Goal: Task Accomplishment & Management: Use online tool/utility

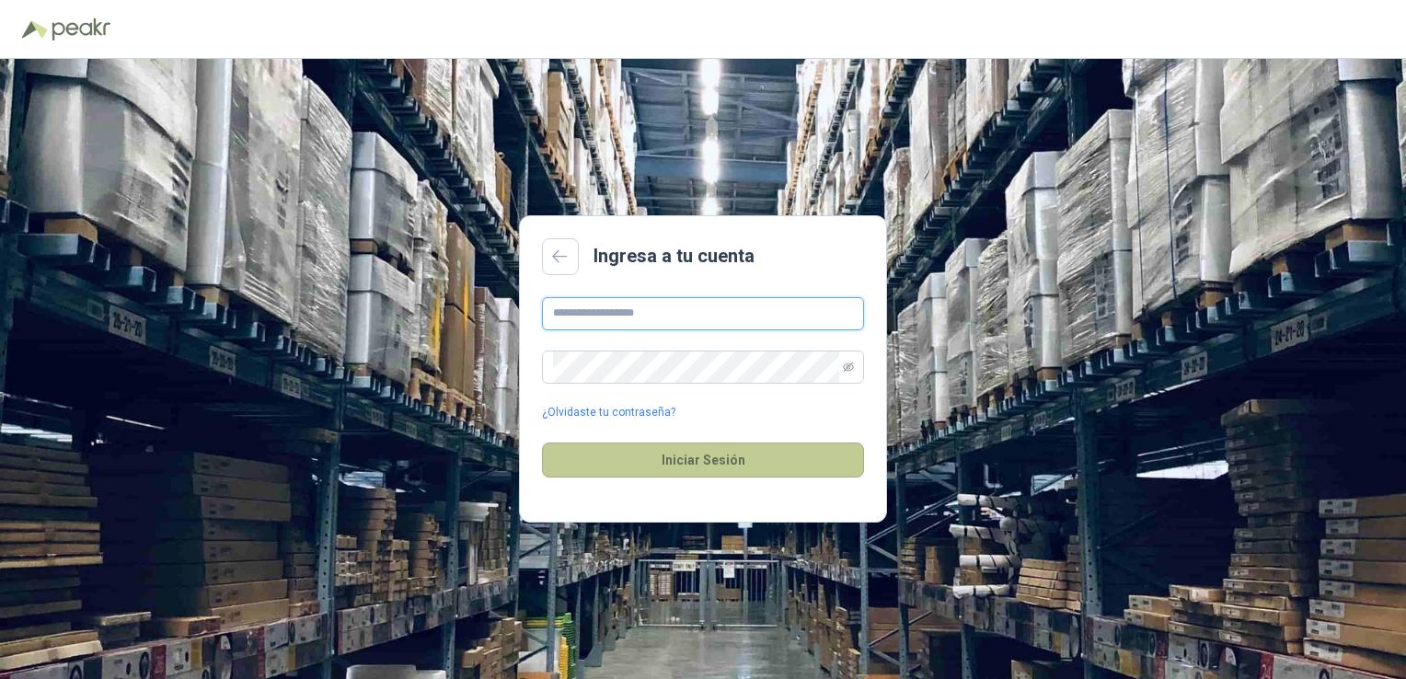
type input "**********"
click at [699, 469] on button "Iniciar Sesión" at bounding box center [703, 460] width 322 height 35
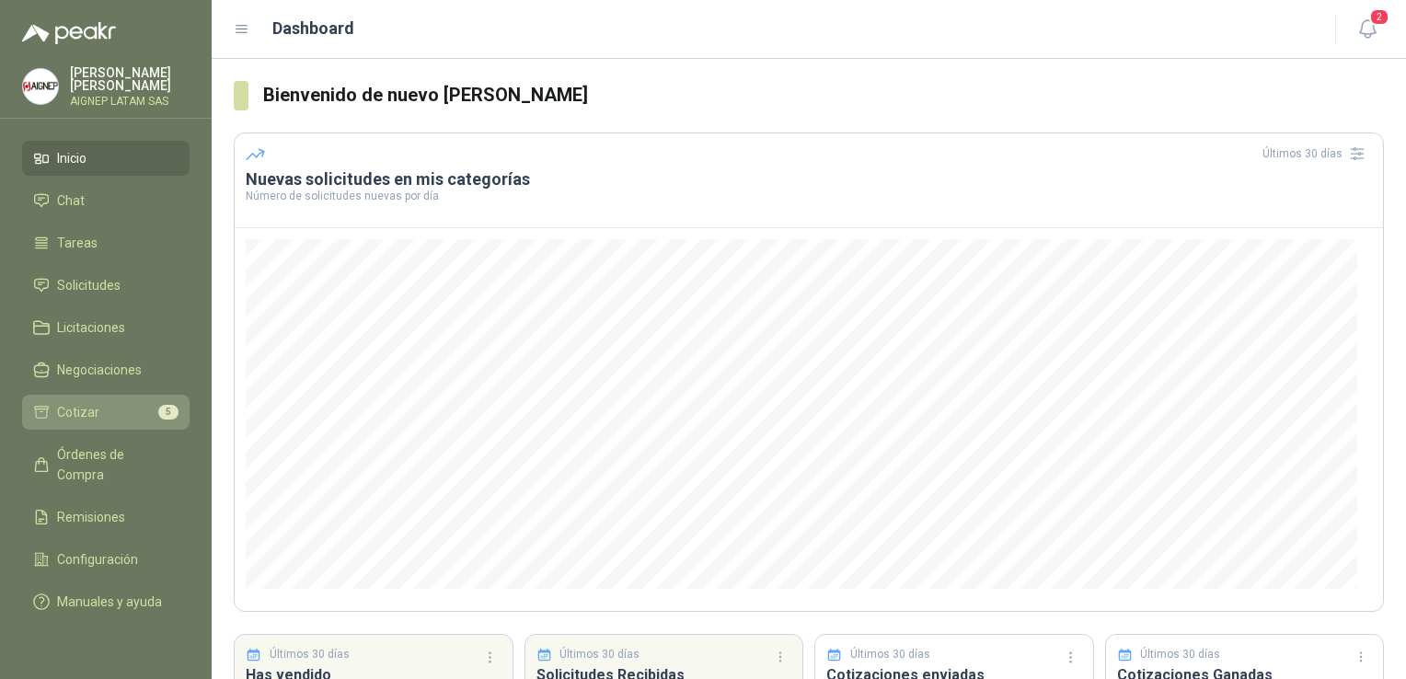
click at [118, 406] on li "Cotizar 5" at bounding box center [105, 412] width 145 height 20
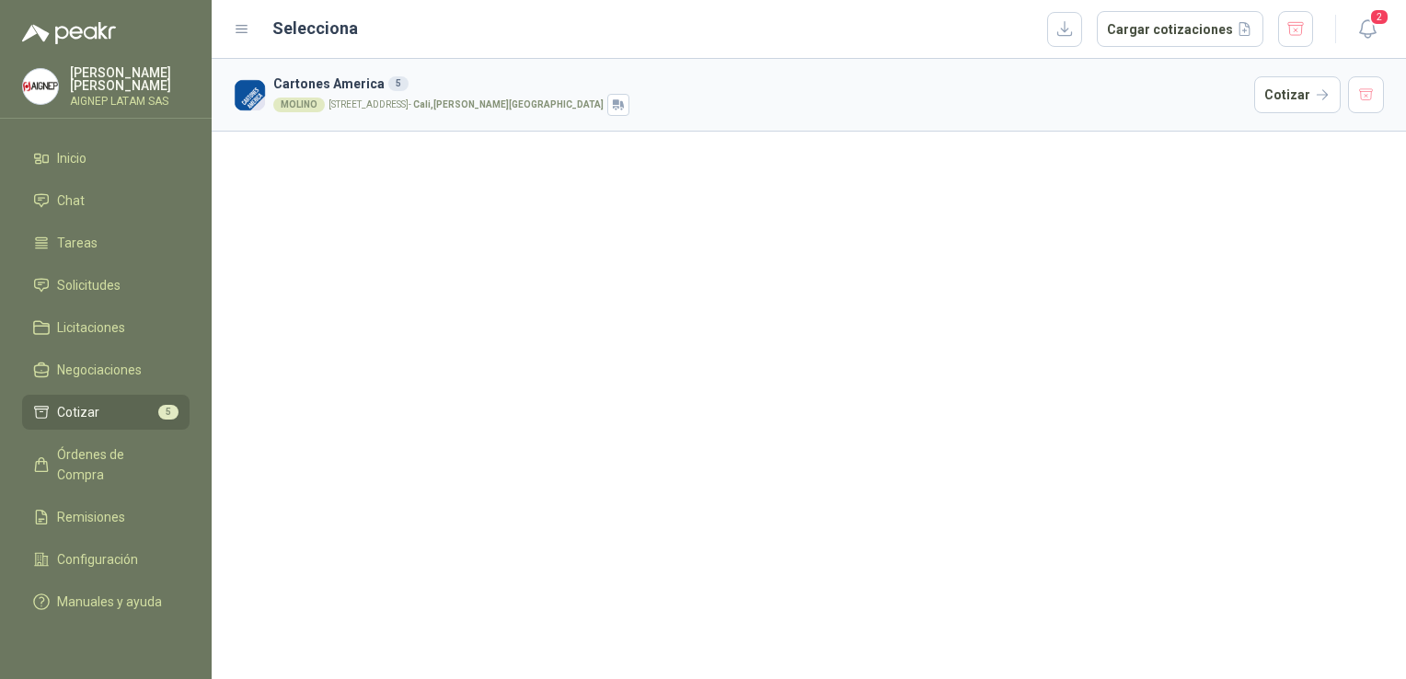
click at [644, 109] on div "MOLINO [STREET_ADDRESS][PERSON_NAME]" at bounding box center [759, 105] width 973 height 22
click at [1294, 101] on button "Cotizar" at bounding box center [1297, 94] width 86 height 37
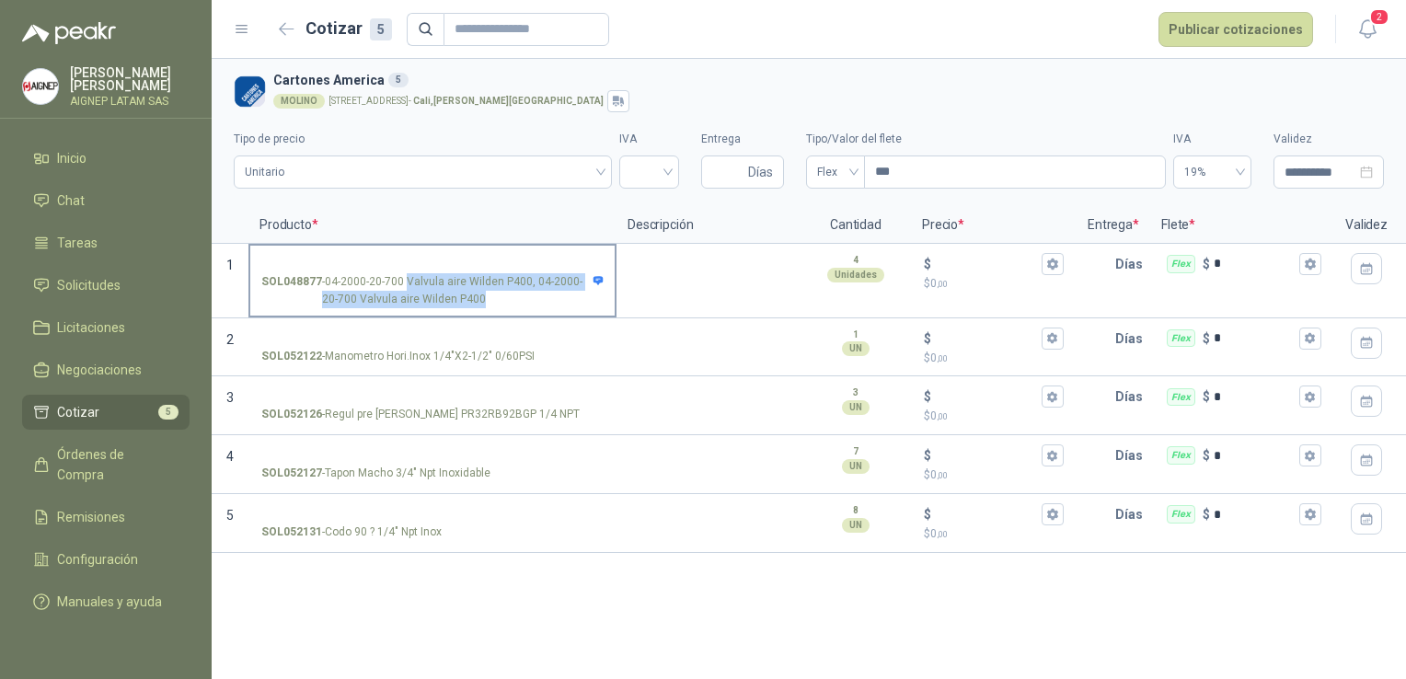
drag, startPoint x: 482, startPoint y: 302, endPoint x: 405, endPoint y: 282, distance: 79.9
click at [405, 282] on p "SOL048877 - 04-2000-20-700 Valvula aire Wilden P400, 04-2000-20-700 Valvula air…" at bounding box center [432, 290] width 342 height 35
copy p "Valvula aire Wilden P400, 04-2000-20-700 Valvula aire Wilden P400"
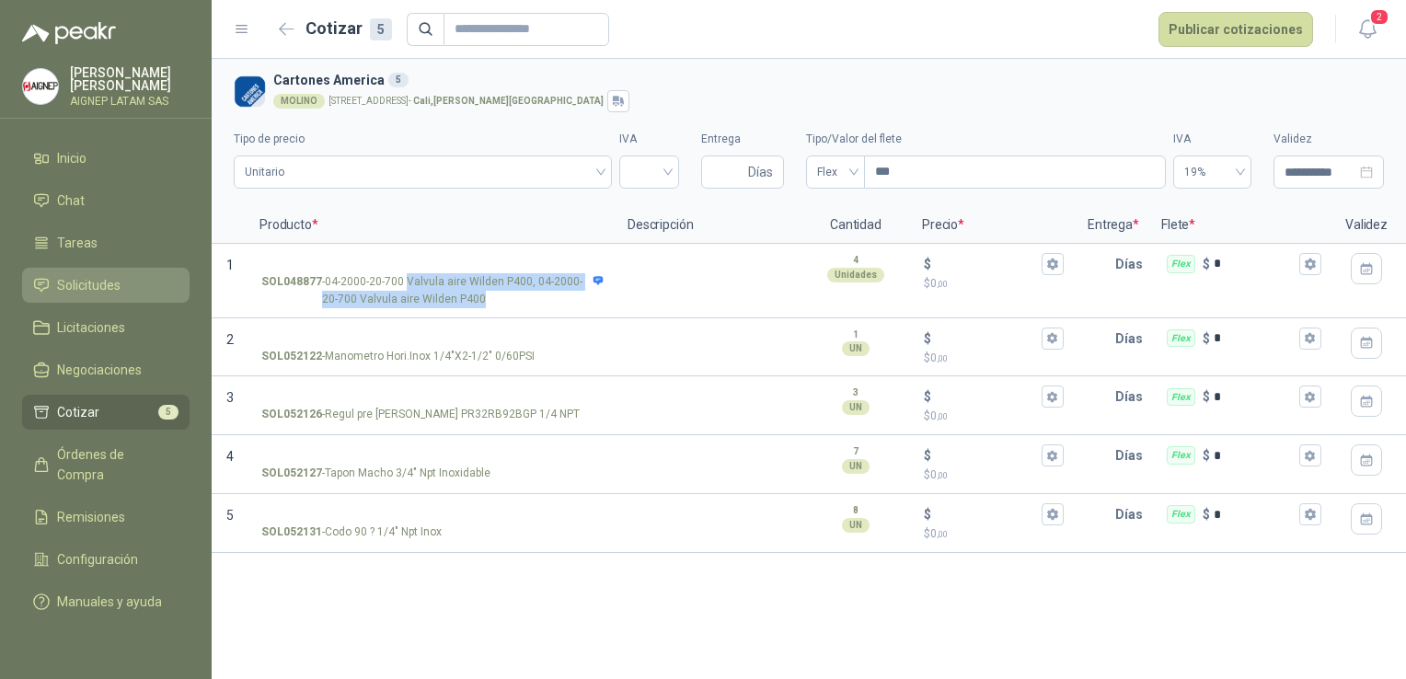
click at [111, 286] on span "Solicitudes" at bounding box center [88, 285] width 63 height 20
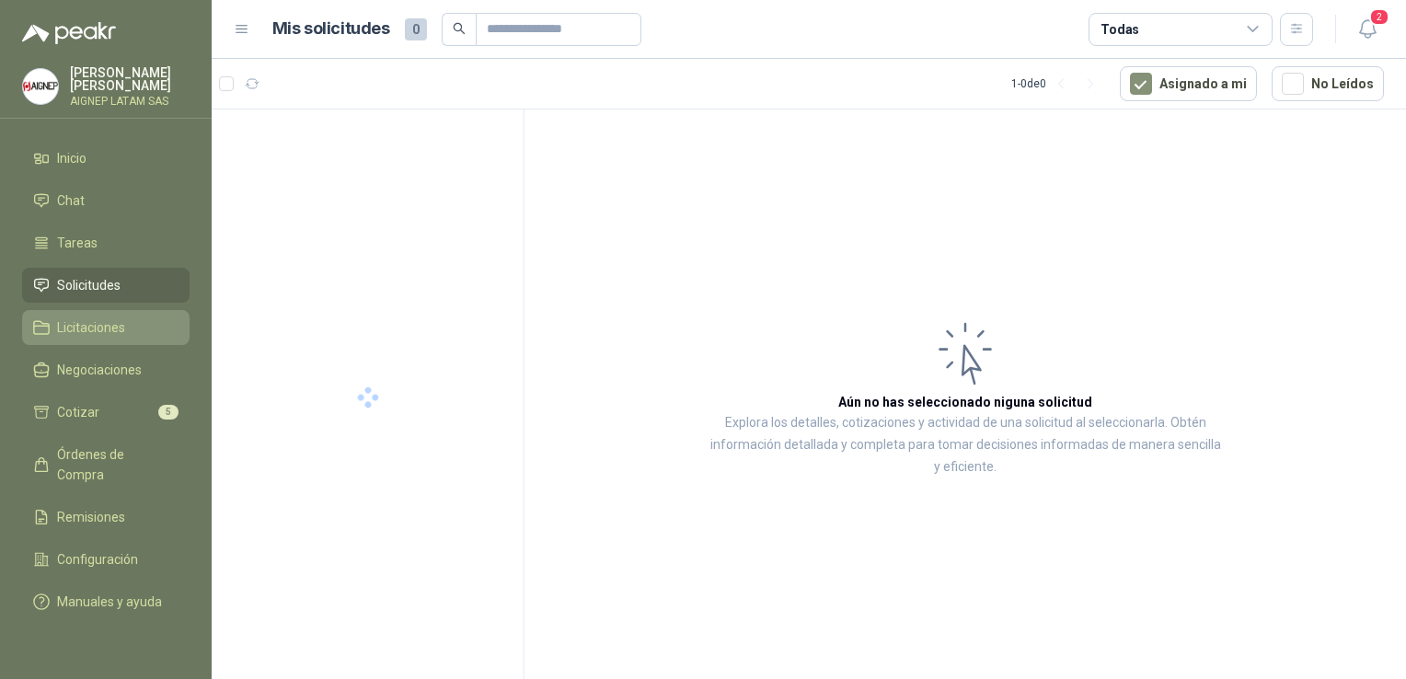
click at [109, 319] on span "Licitaciones" at bounding box center [91, 327] width 68 height 20
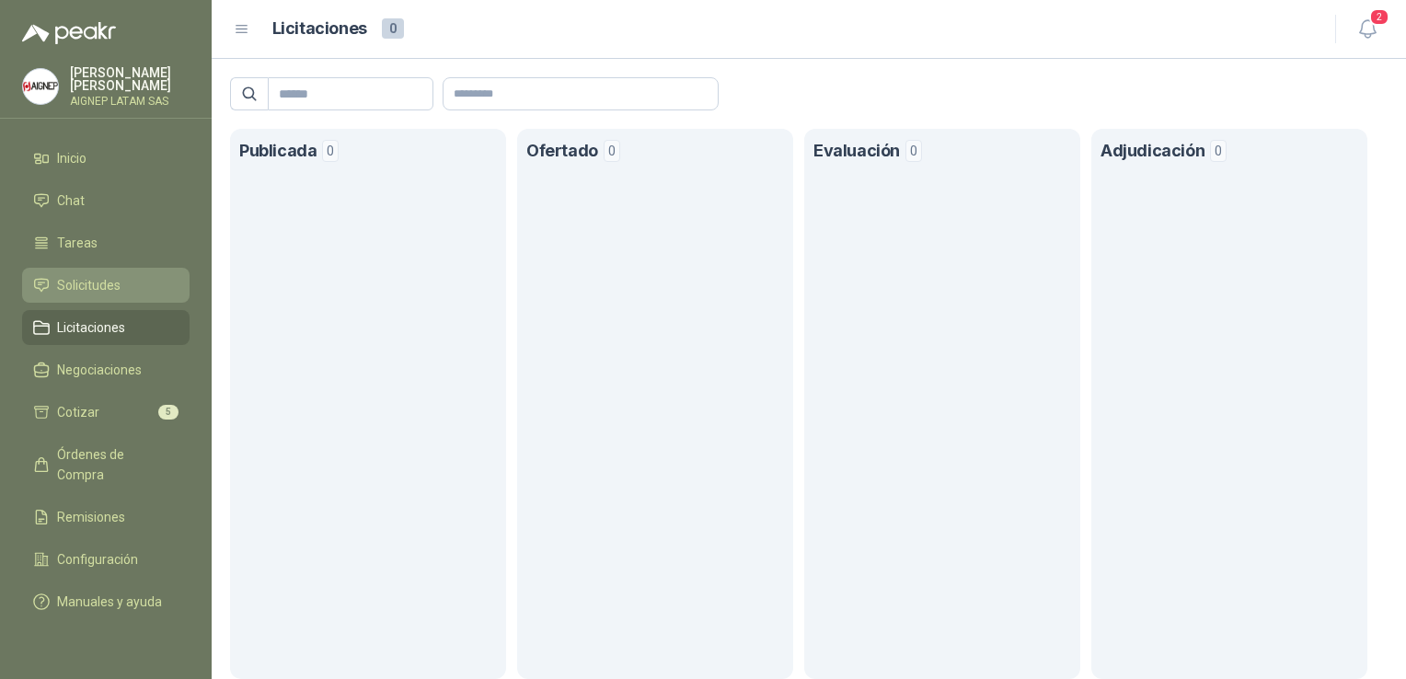
click at [98, 282] on span "Solicitudes" at bounding box center [88, 285] width 63 height 20
